Goal: Information Seeking & Learning: Learn about a topic

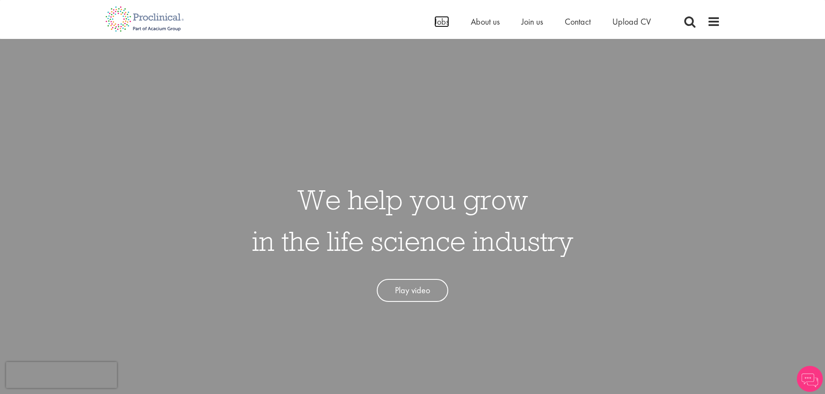
click at [437, 25] on span "Jobs" at bounding box center [441, 21] width 15 height 11
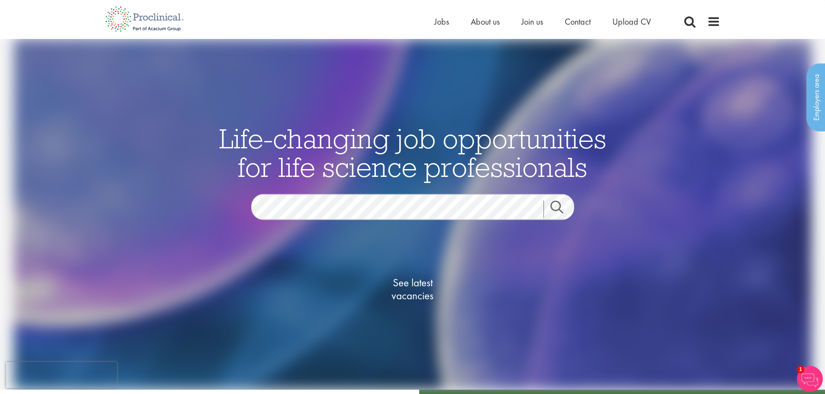
click at [444, 27] on li "Jobs" at bounding box center [441, 21] width 15 height 13
click at [442, 23] on span "Jobs" at bounding box center [441, 21] width 15 height 11
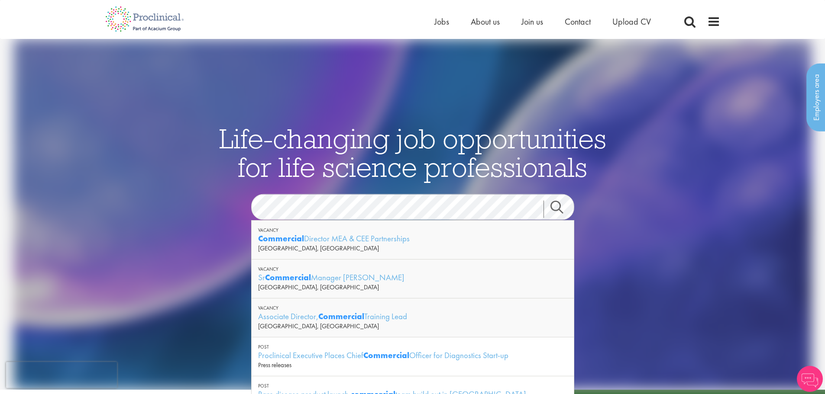
click at [559, 202] on link "Search" at bounding box center [561, 209] width 37 height 17
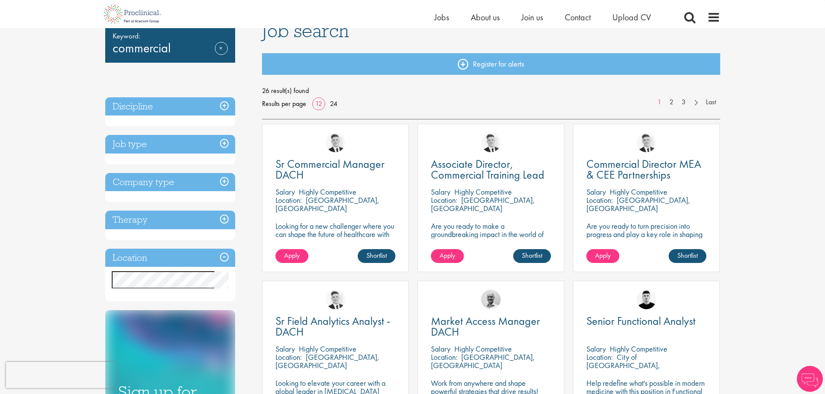
scroll to position [87, 0]
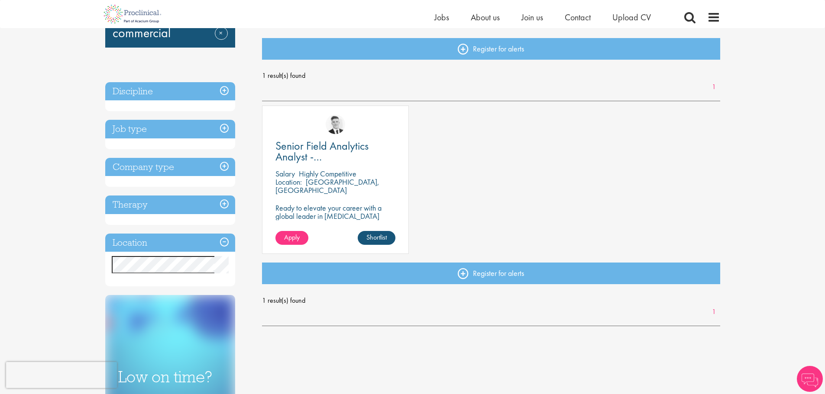
scroll to position [87, 0]
click at [347, 148] on span "Senior Field Analytics Analyst - [GEOGRAPHIC_DATA] and [GEOGRAPHIC_DATA]" at bounding box center [327, 167] width 104 height 58
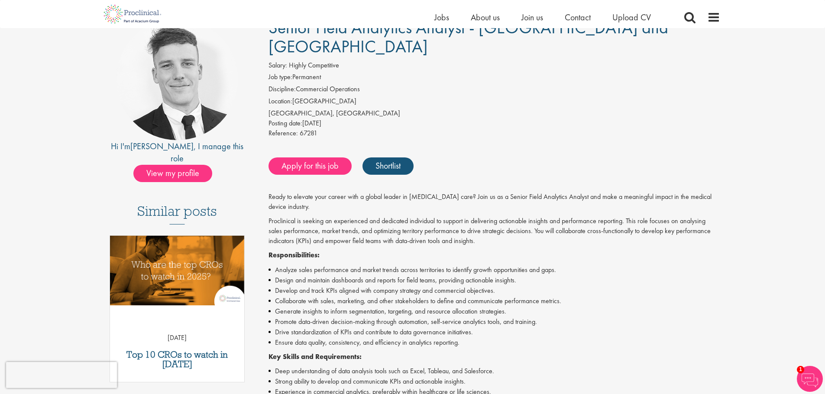
scroll to position [87, 0]
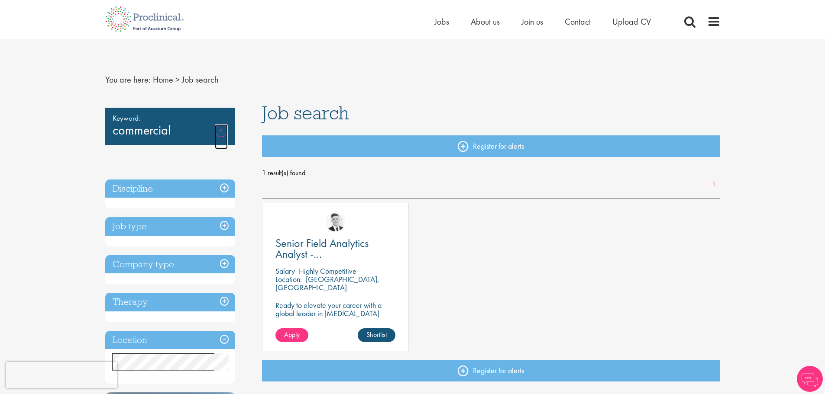
click at [223, 131] on link "Remove" at bounding box center [221, 136] width 13 height 25
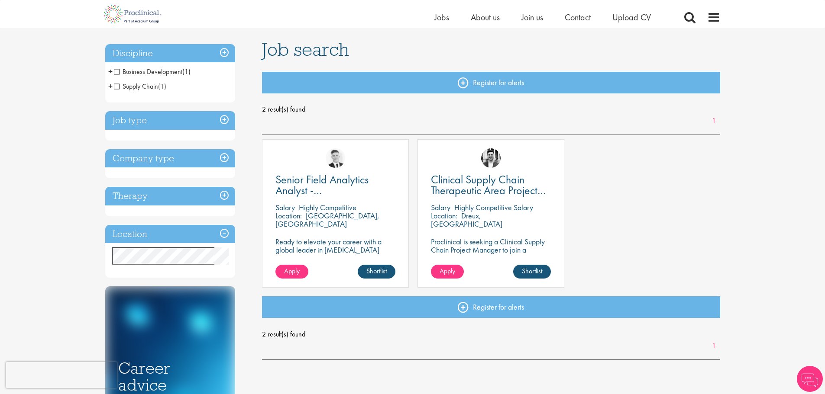
scroll to position [43, 0]
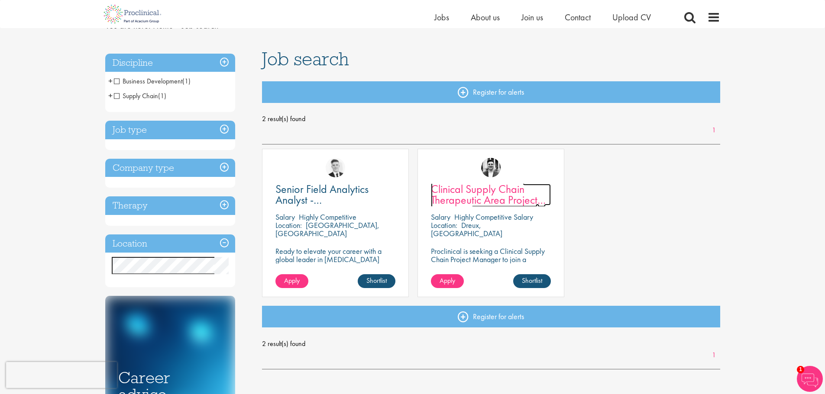
click at [499, 198] on span "Clinical Supply Chain Therapeutic Area Project Manager" at bounding box center [488, 200] width 115 height 36
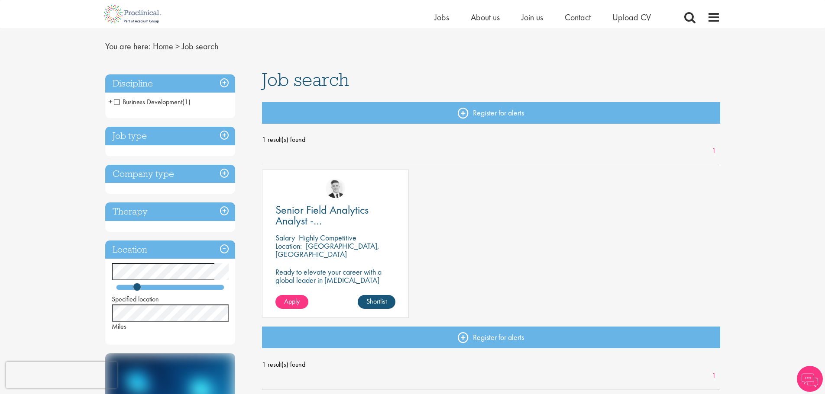
scroll to position [43, 0]
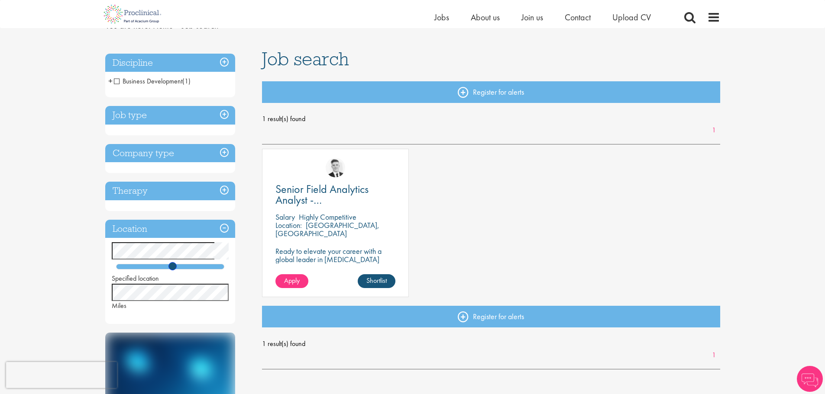
drag, startPoint x: 137, startPoint y: 267, endPoint x: 210, endPoint y: 276, distance: 74.1
click at [208, 279] on div "Specified location Miles" at bounding box center [170, 276] width 130 height 68
